Goal: Transaction & Acquisition: Purchase product/service

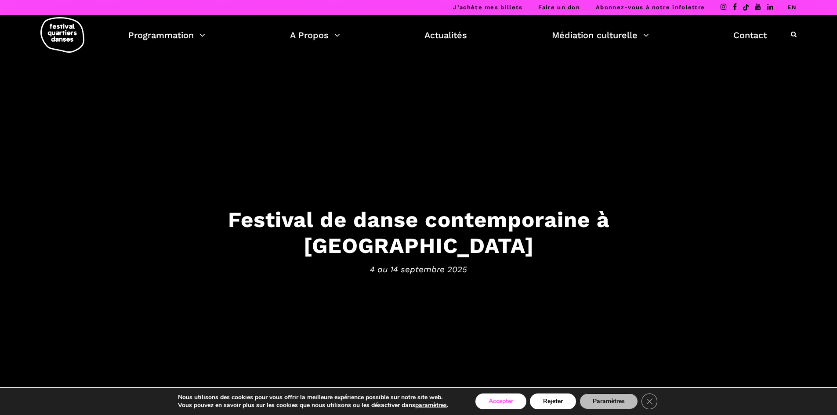
click at [505, 402] on button "Accepter" at bounding box center [501, 402] width 51 height 16
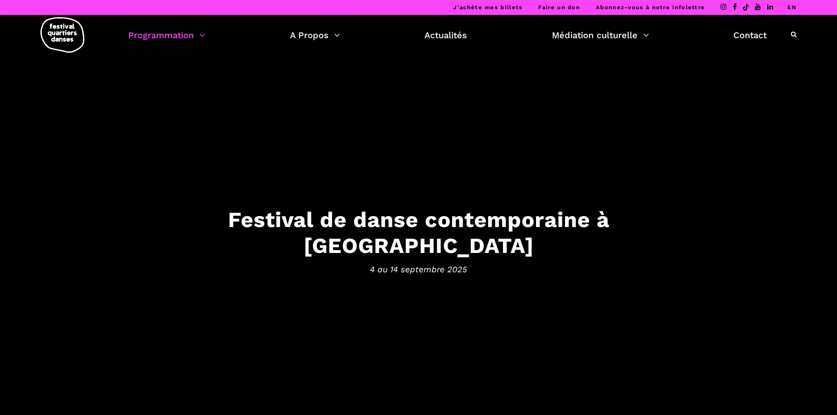
click at [178, 37] on link "Programmation" at bounding box center [166, 35] width 77 height 15
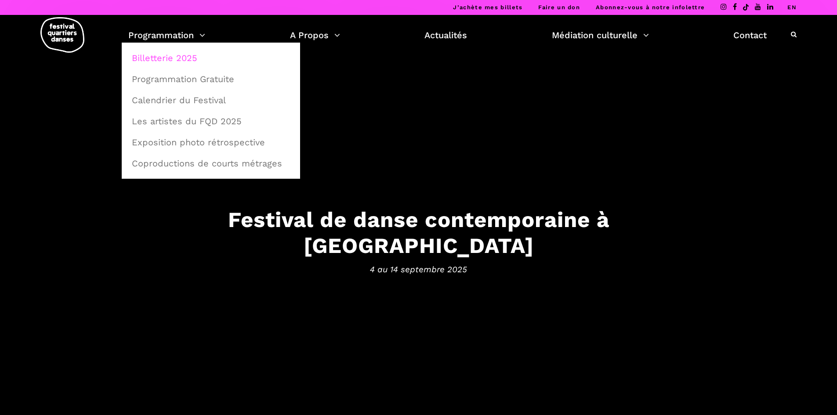
click at [177, 58] on link "Billetterie 2025" at bounding box center [211, 58] width 169 height 20
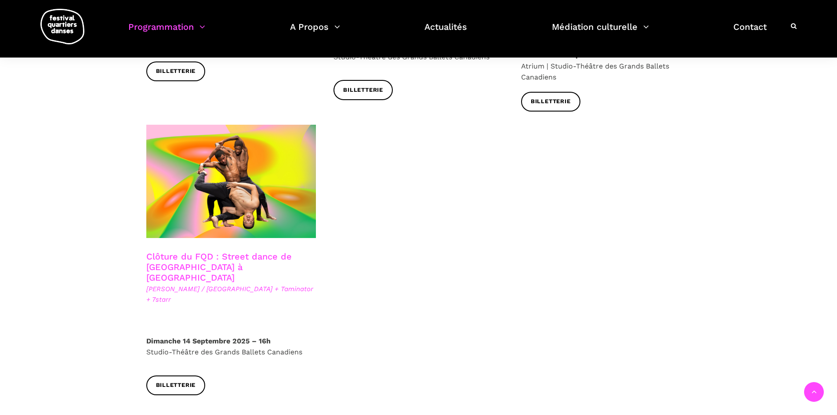
scroll to position [1447, 0]
